Goal: Task Accomplishment & Management: Use online tool/utility

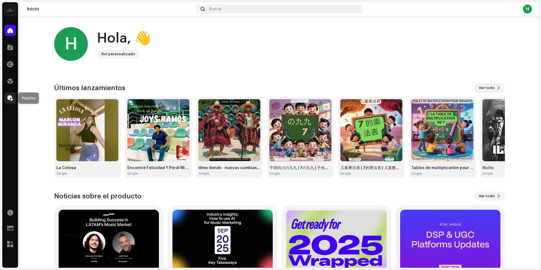
click at [13, 99] on span at bounding box center [10, 98] width 6 height 5
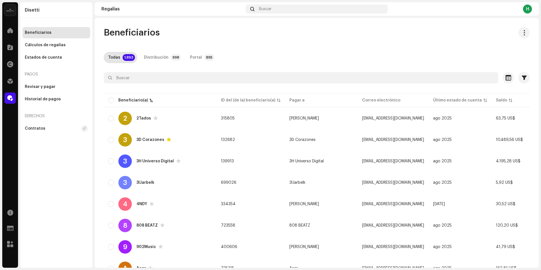
click at [157, 84] on div at bounding box center [317, 87] width 426 height 9
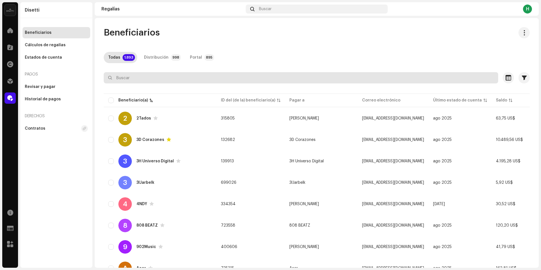
click at [159, 77] on input "text" at bounding box center [301, 77] width 394 height 11
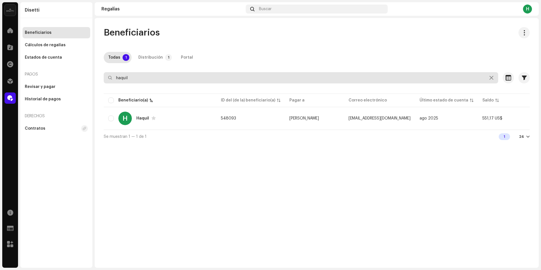
type input "haquil"
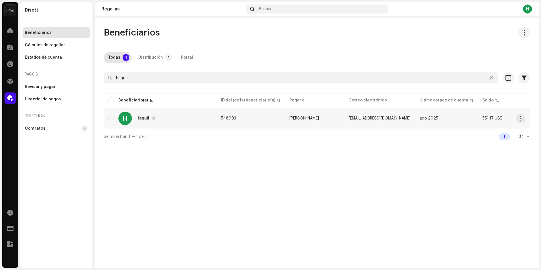
click at [188, 119] on div "H Haquil" at bounding box center [160, 119] width 104 height 14
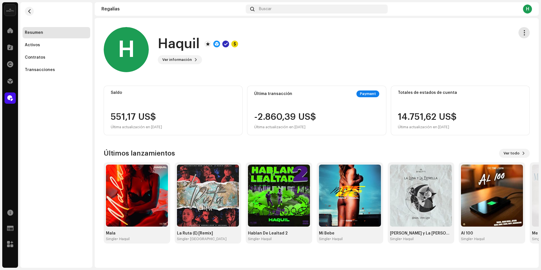
click at [521, 32] on span "button" at bounding box center [523, 32] width 5 height 5
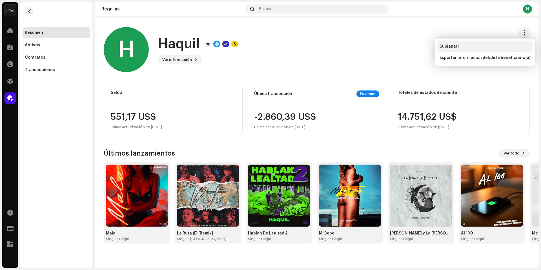
click at [464, 48] on div "Suplantar" at bounding box center [484, 46] width 91 height 5
